Goal: Transaction & Acquisition: Purchase product/service

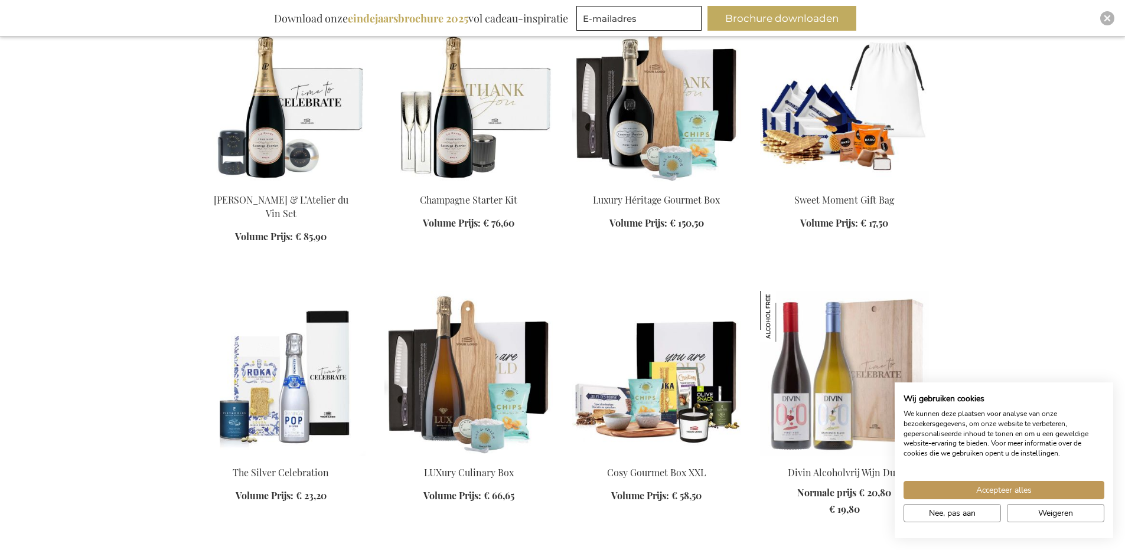
scroll to position [1417, 0]
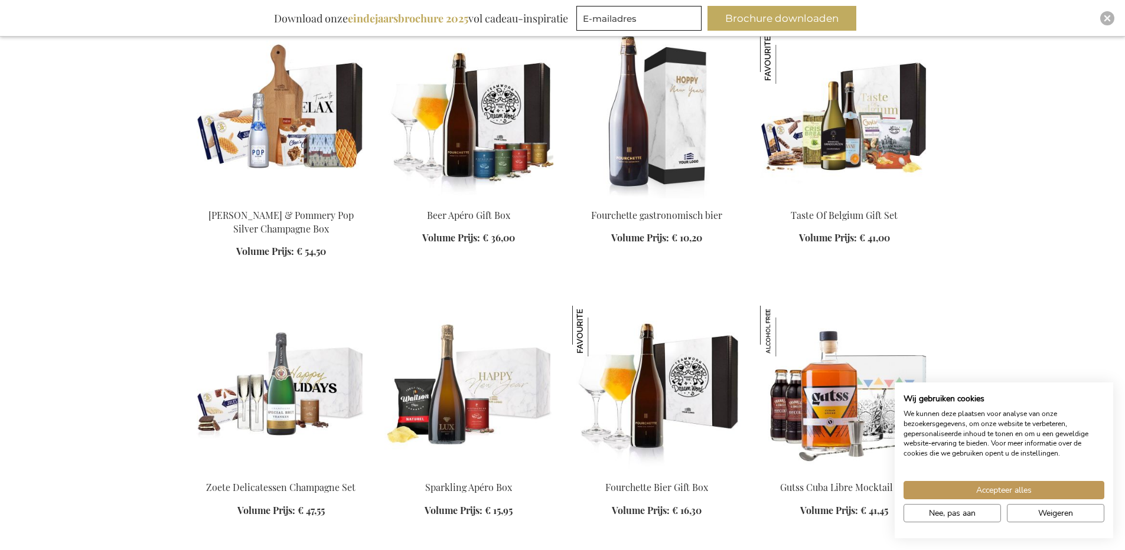
scroll to position [2244, 0]
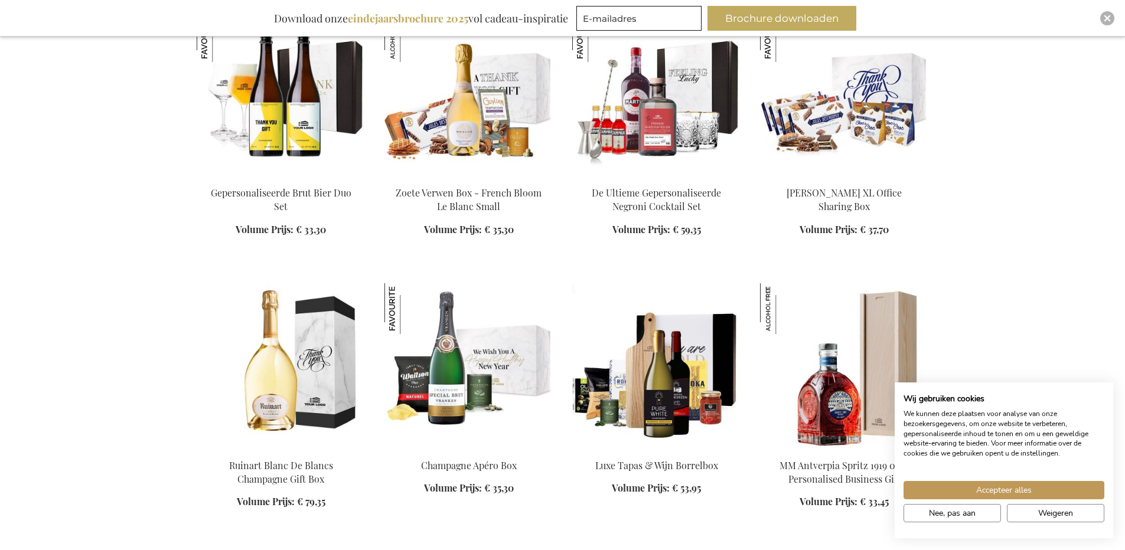
scroll to position [3070, 0]
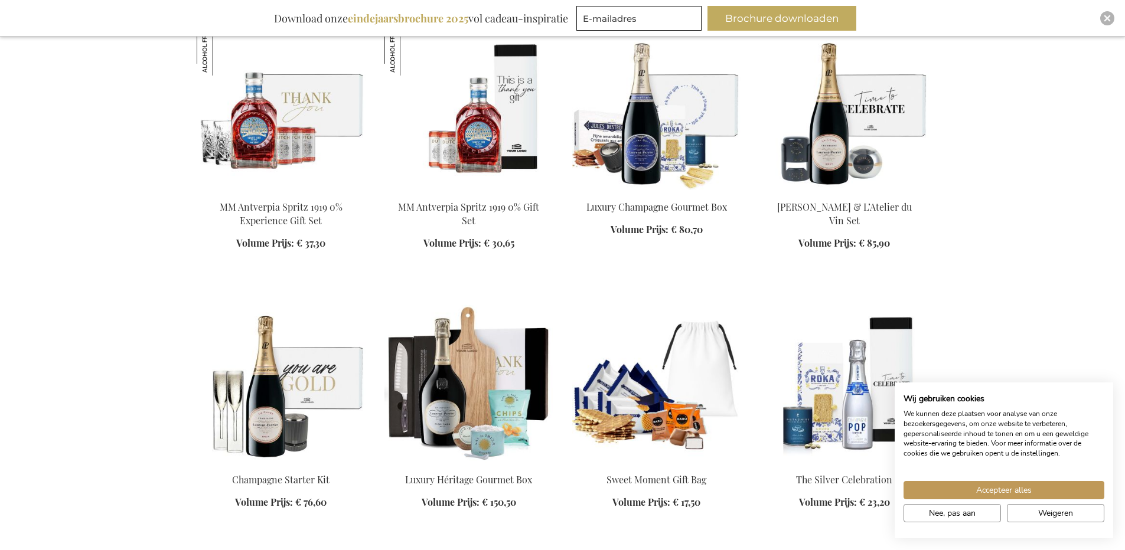
scroll to position [3779, 0]
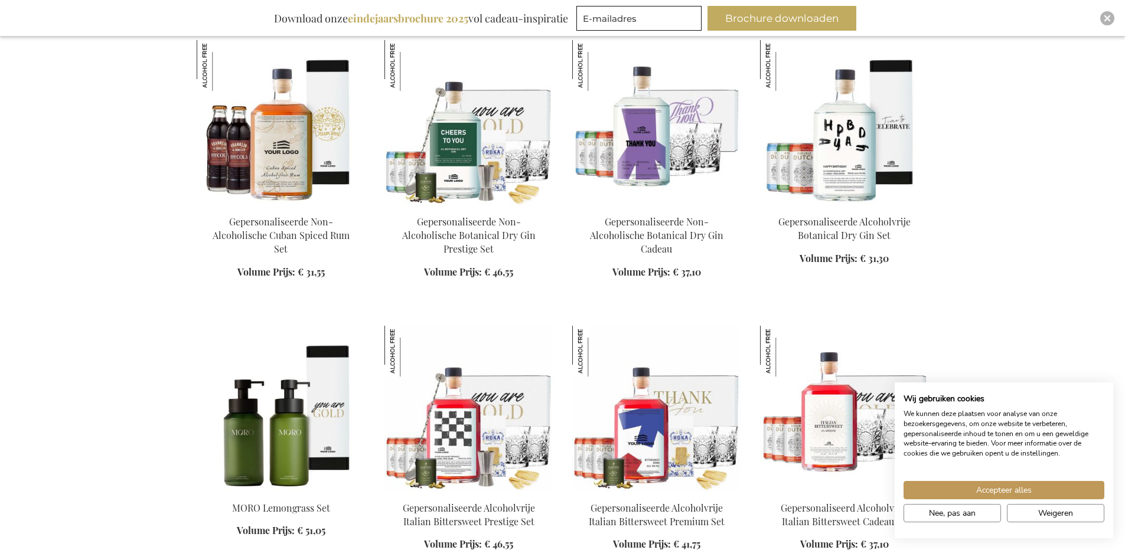
scroll to position [4842, 0]
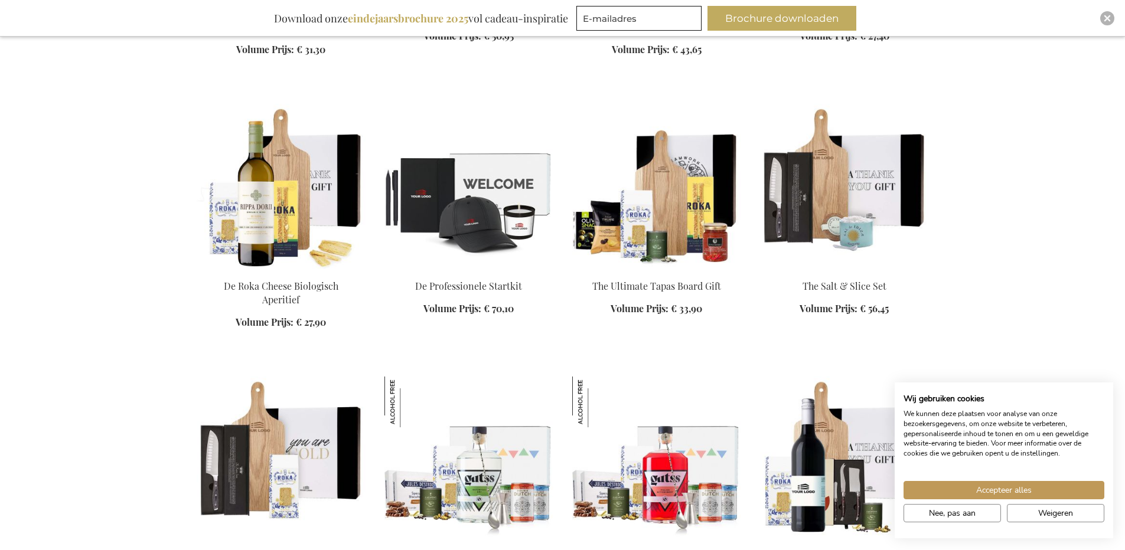
scroll to position [5432, 0]
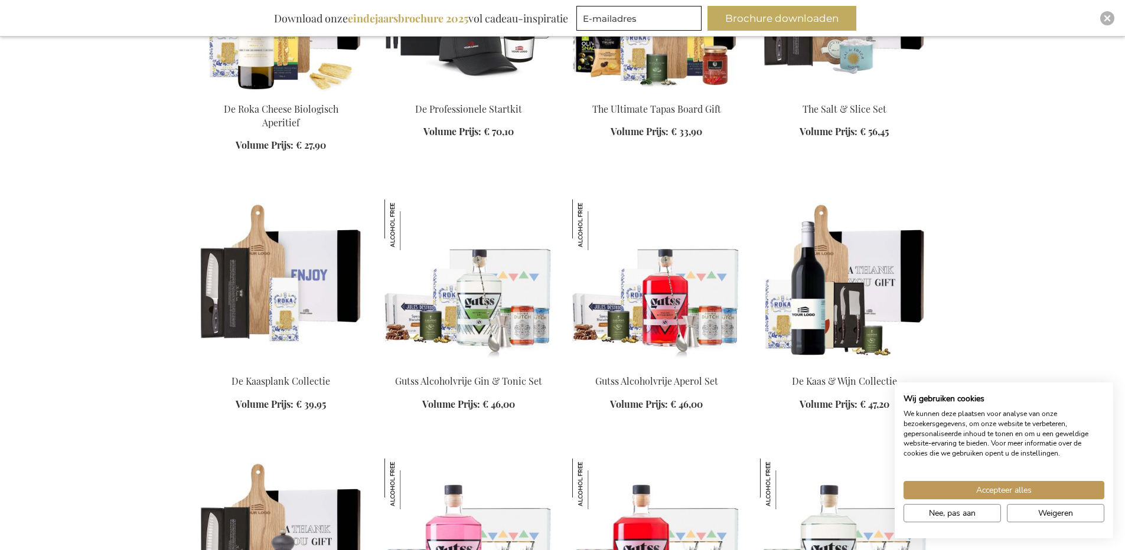
scroll to position [5610, 0]
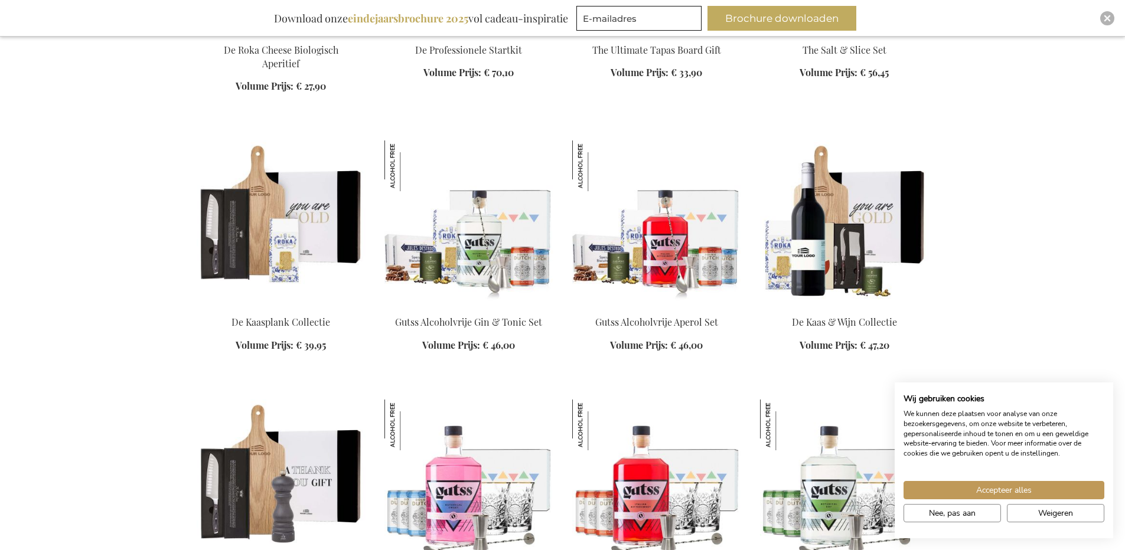
click at [836, 230] on img at bounding box center [844, 223] width 169 height 165
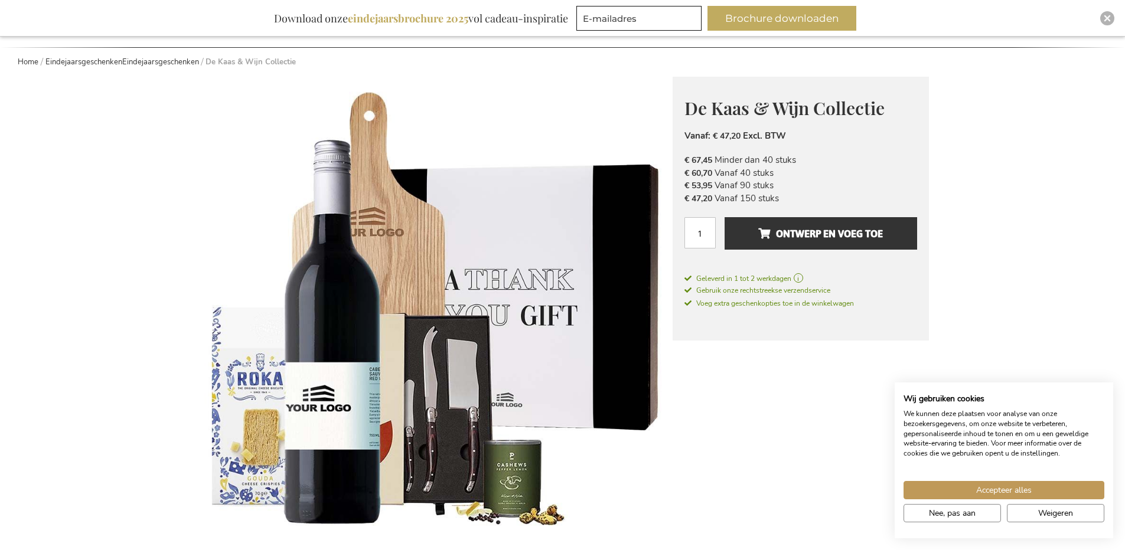
scroll to position [177, 0]
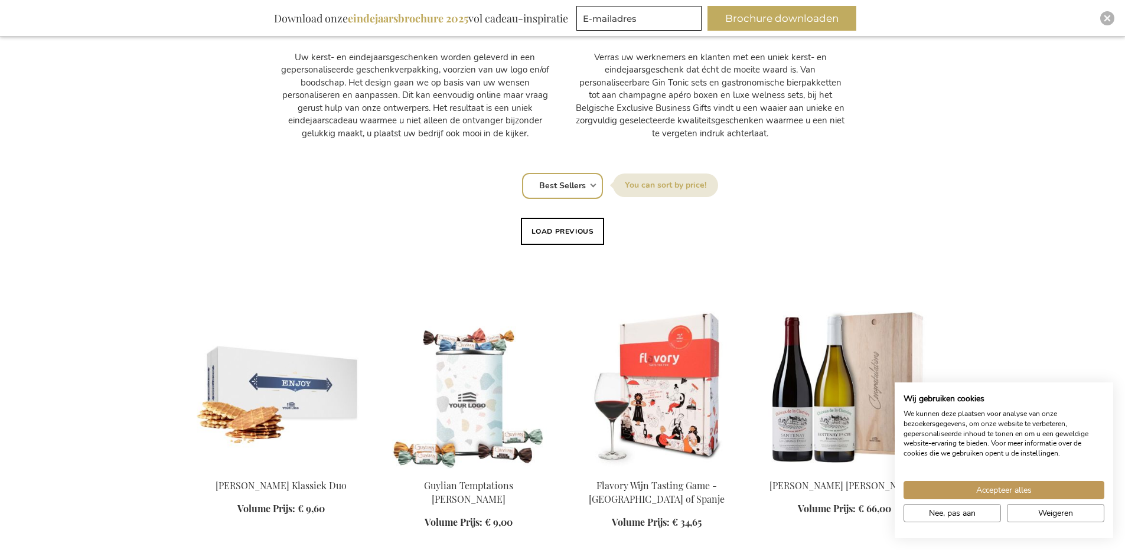
click at [575, 181] on select "Positie Best Sellers Meest bekeken Nieuw Biggest Saving Price: low to high Pric…" at bounding box center [562, 186] width 81 height 26
click at [522, 173] on select "Positie Best Sellers Meest bekeken Nieuw Biggest Saving Price: low to high Pric…" at bounding box center [562, 186] width 81 height 26
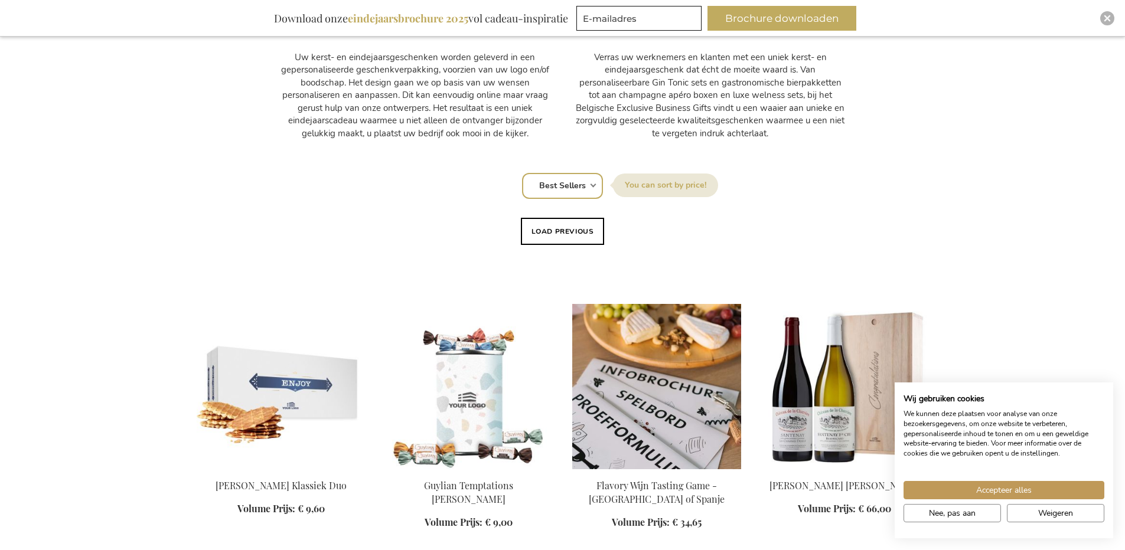
scroll to position [709, 0]
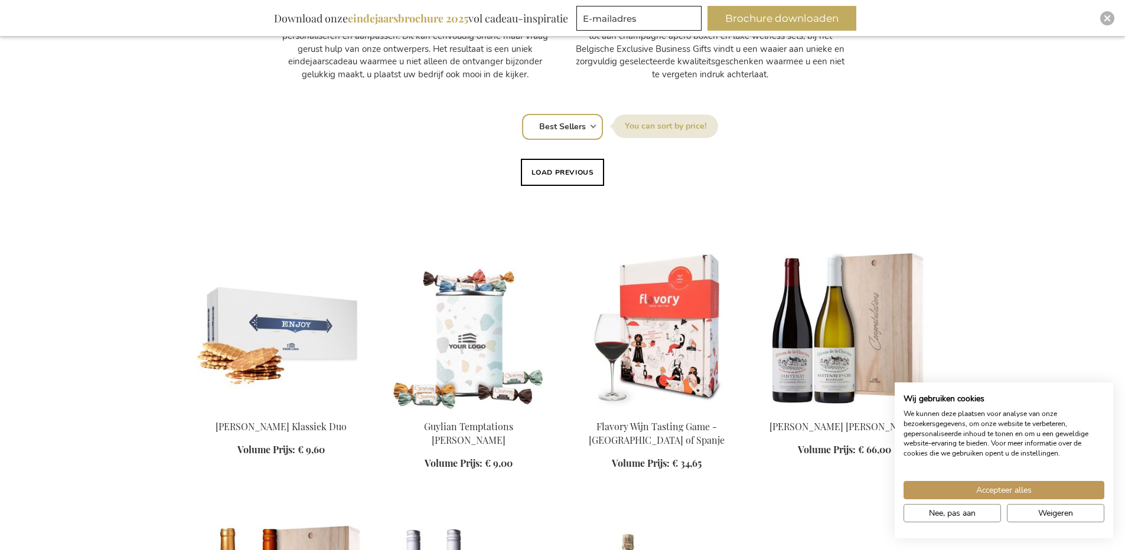
click at [555, 128] on select "Positie Best Sellers Meest bekeken Nieuw Biggest Saving Price: low to high Pric…" at bounding box center [562, 127] width 81 height 26
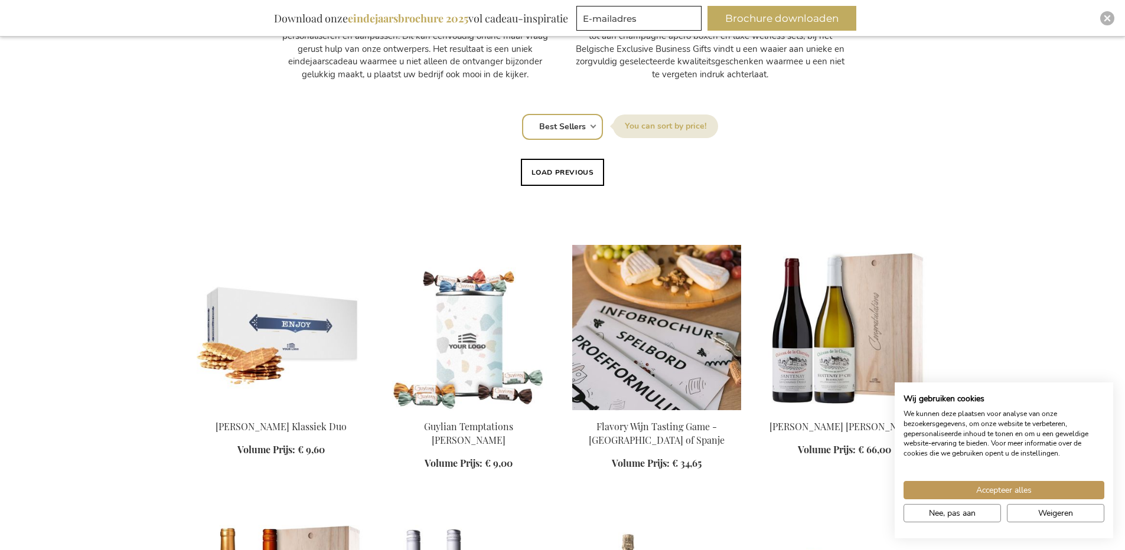
select select "price_asc"
click at [522, 114] on select "Positie Best Sellers Meest bekeken Nieuw Biggest Saving Price: low to high Pric…" at bounding box center [562, 127] width 81 height 26
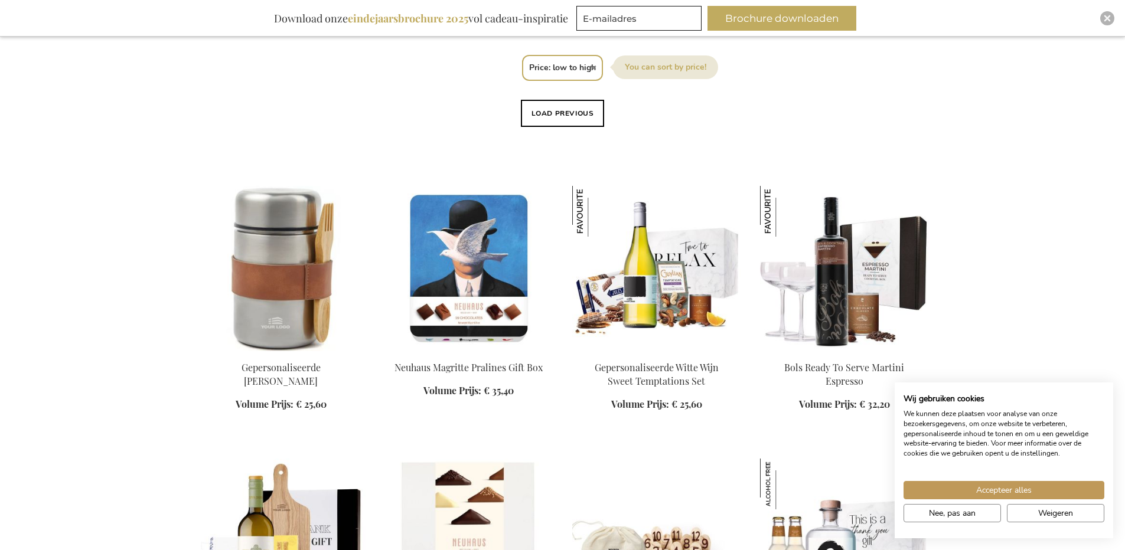
scroll to position [1240, 0]
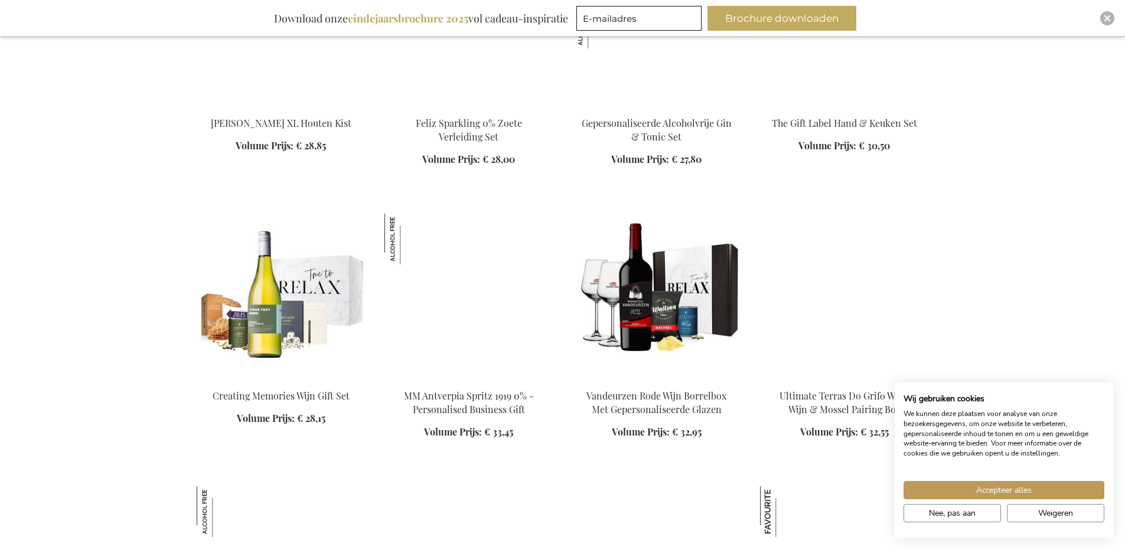
scroll to position [2244, 0]
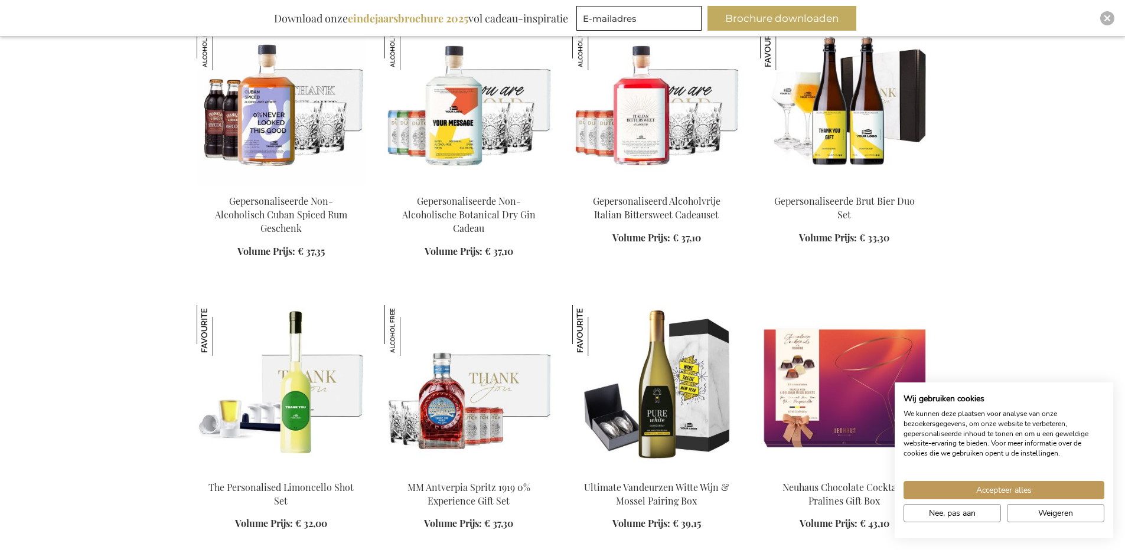
scroll to position [3189, 0]
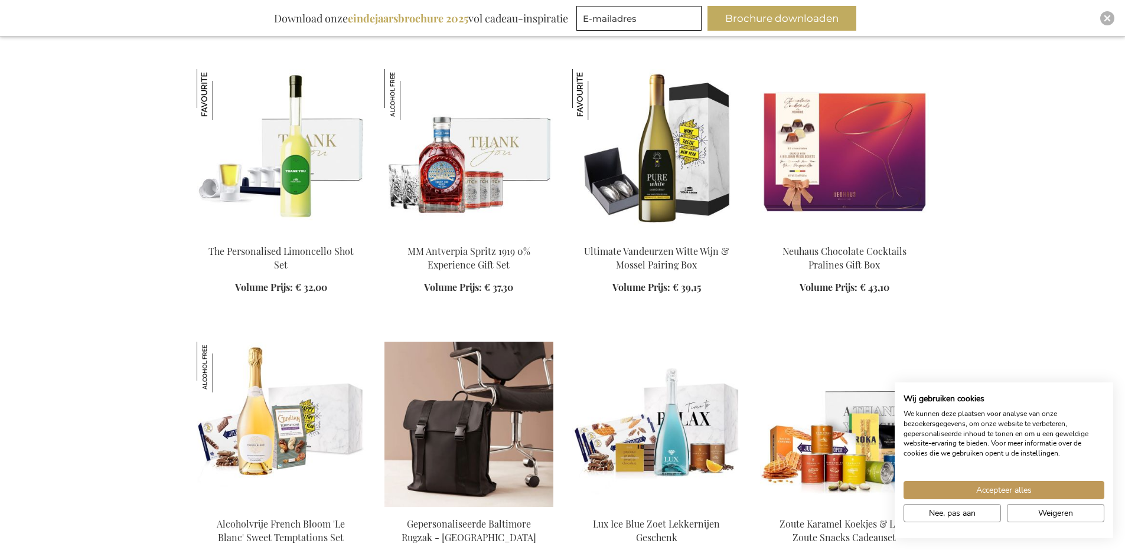
scroll to position [3425, 0]
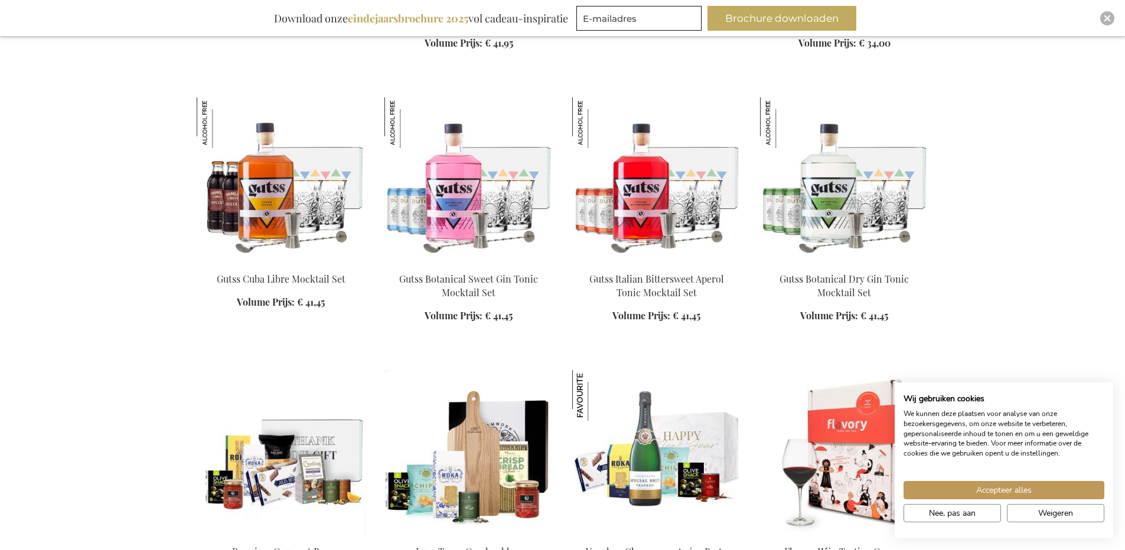
scroll to position [4370, 0]
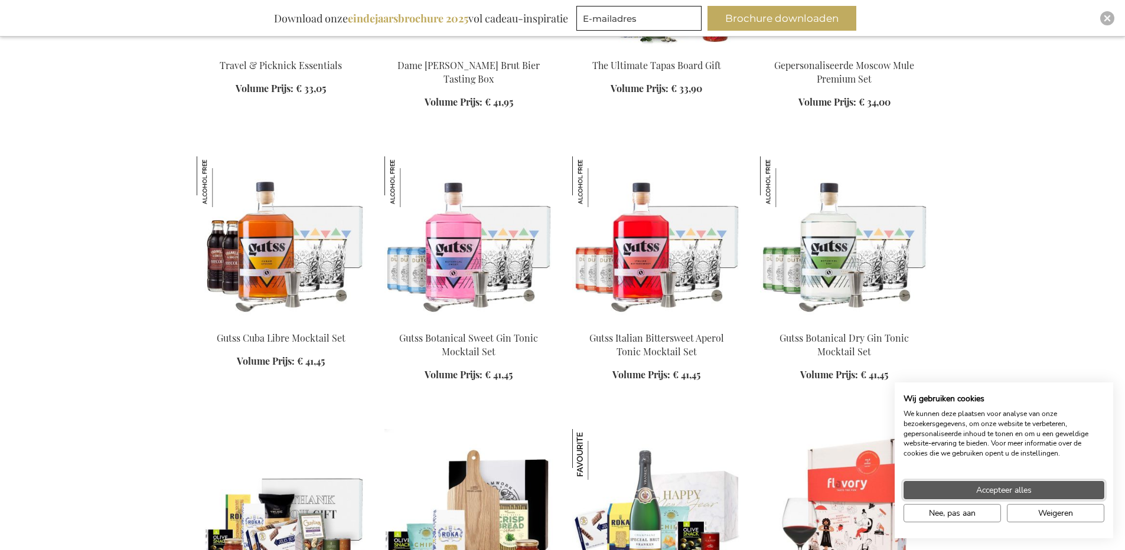
click at [970, 491] on button "Accepteer alles" at bounding box center [1003, 490] width 201 height 18
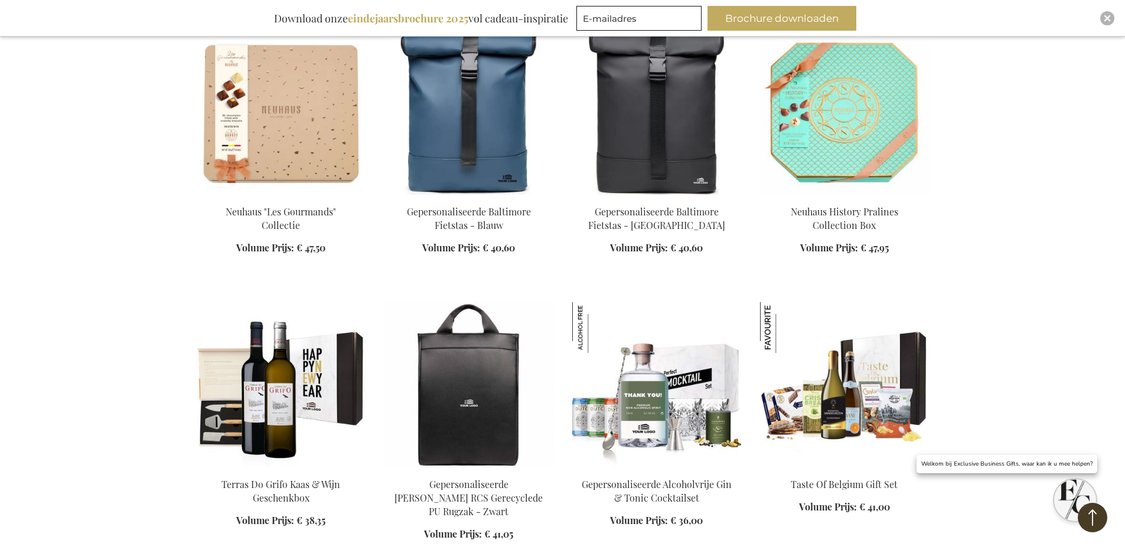
scroll to position [5491, 0]
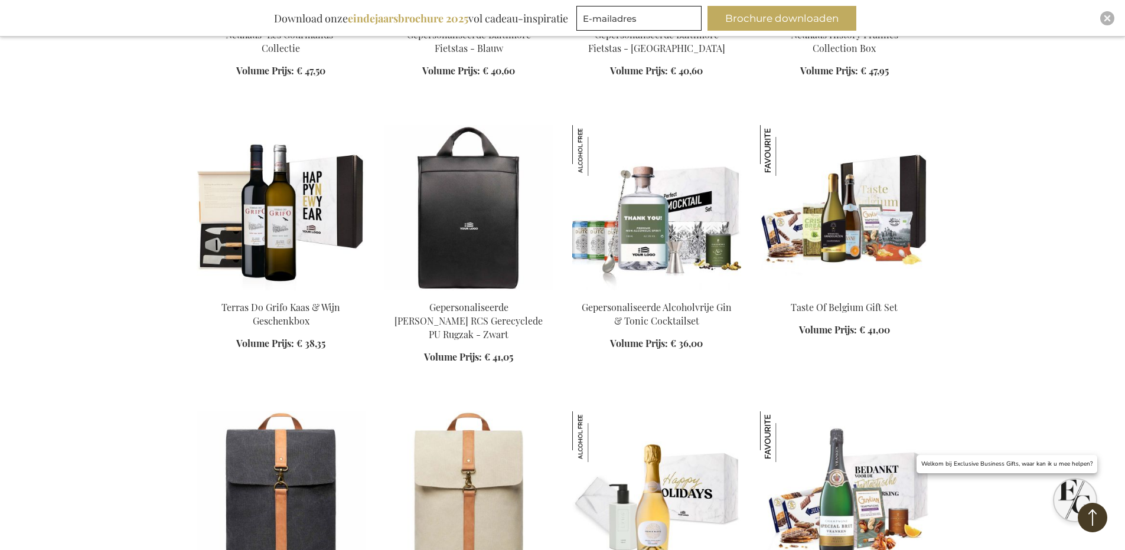
click at [272, 227] on img at bounding box center [281, 207] width 169 height 165
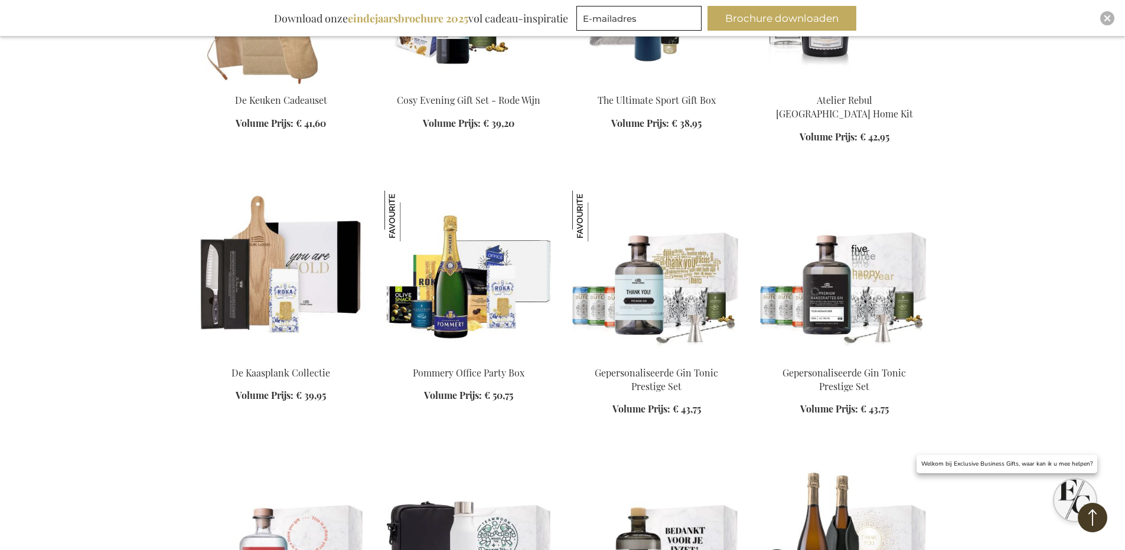
scroll to position [3067, 0]
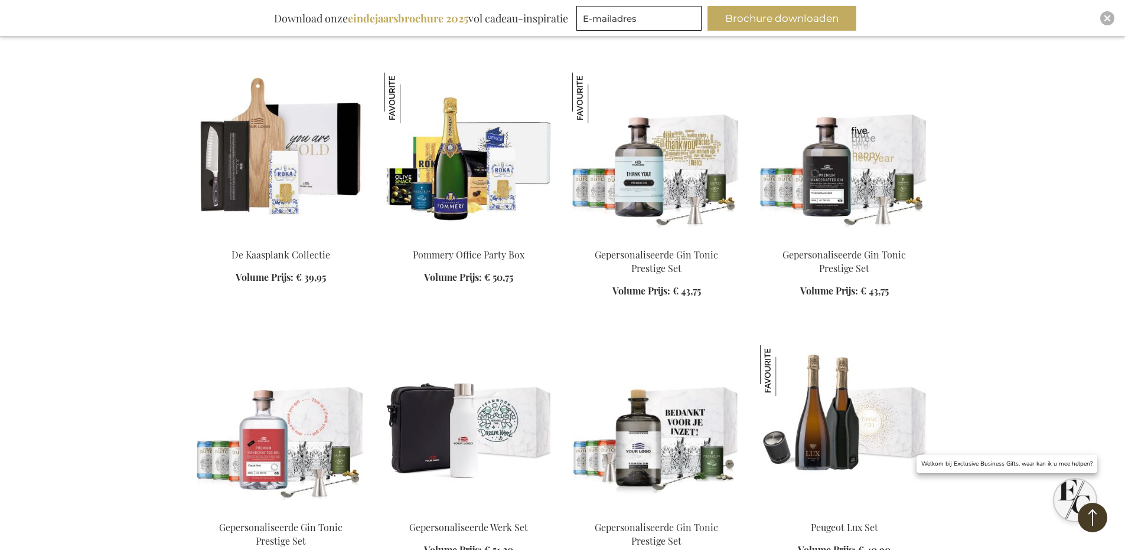
scroll to position [3480, 0]
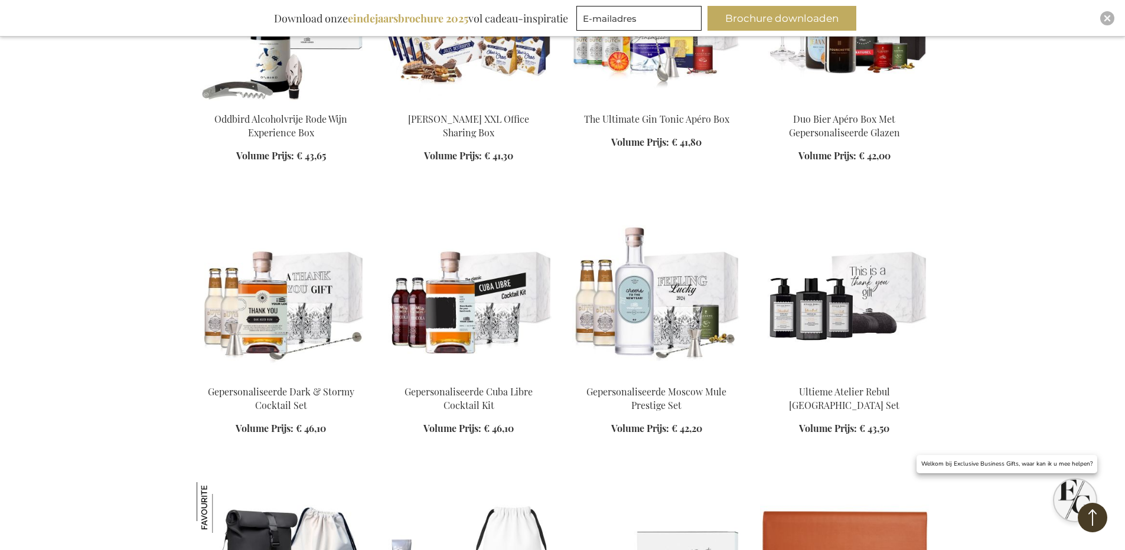
scroll to position [4779, 0]
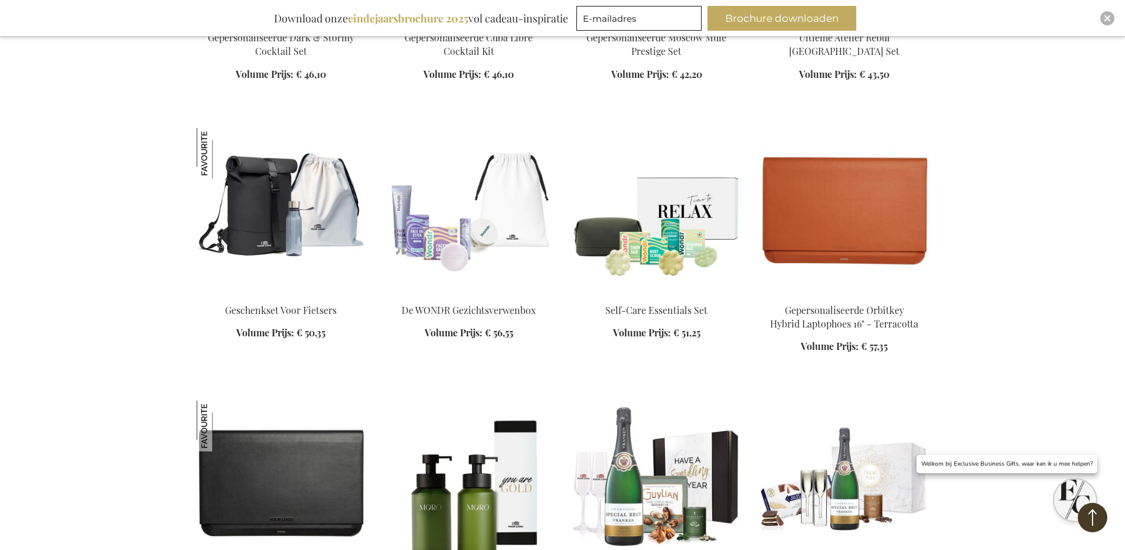
scroll to position [5015, 0]
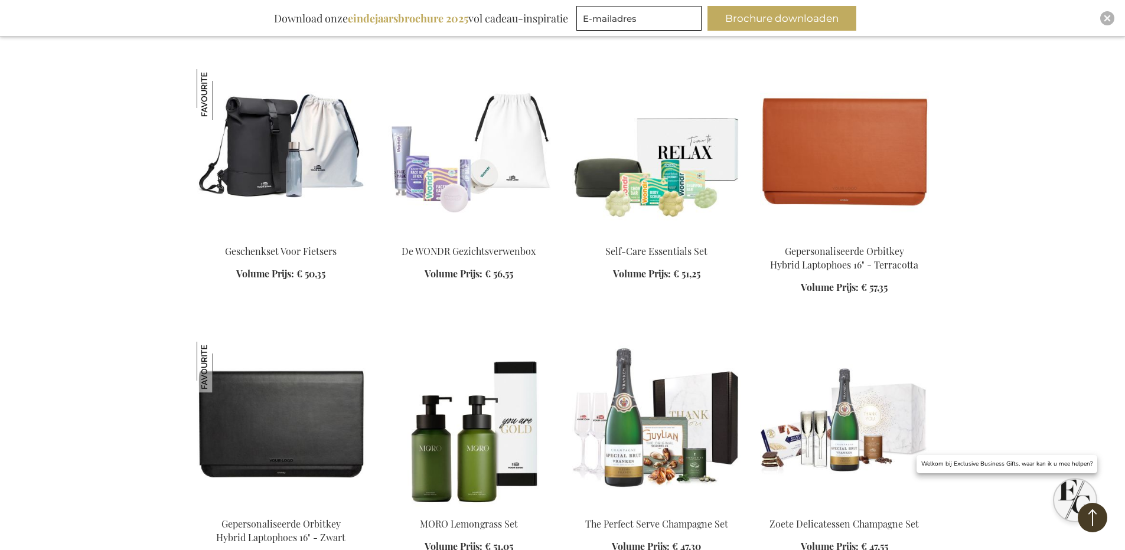
click at [646, 417] on img at bounding box center [656, 424] width 169 height 165
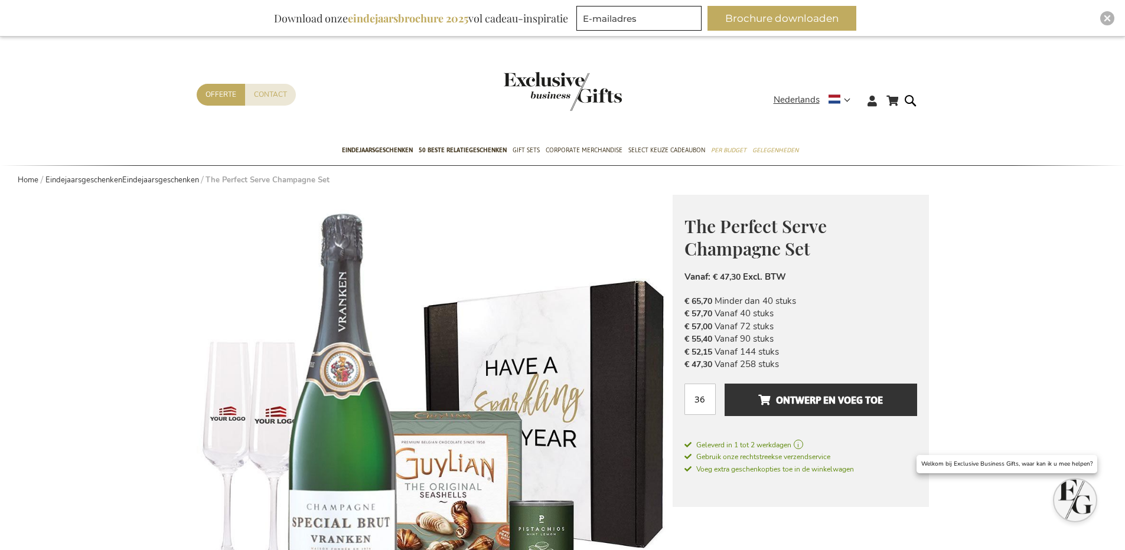
scroll to position [59, 0]
